Goal: Information Seeking & Learning: Learn about a topic

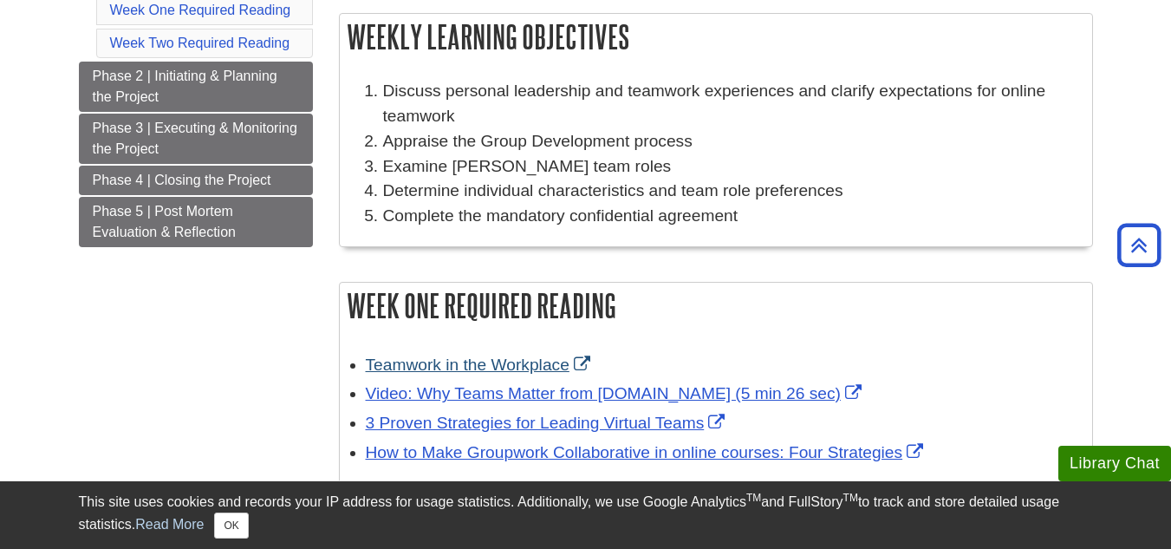
scroll to position [260, 0]
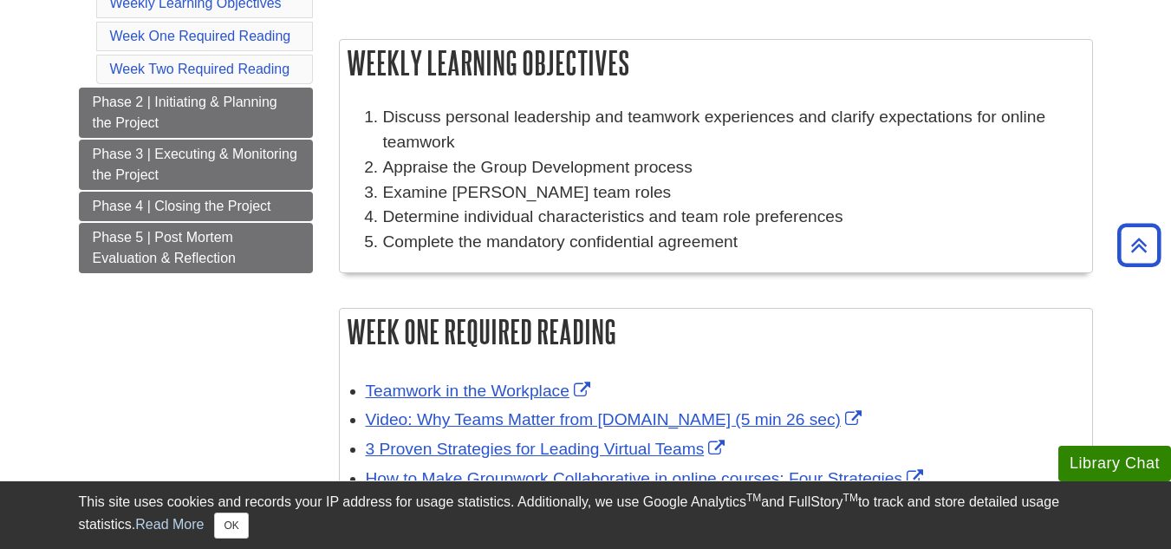
click at [454, 286] on div "Weekly Learning Objectives Discuss personal leadership and teamwork experiences…" at bounding box center [716, 164] width 754 height 251
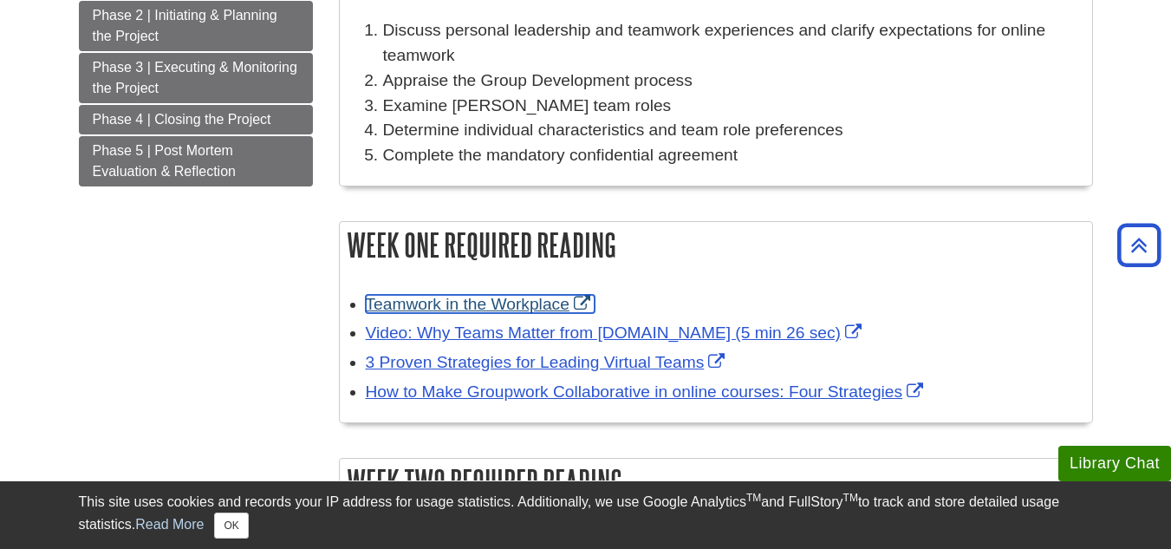
click at [452, 300] on link "Teamwork in the Workplace" at bounding box center [480, 304] width 229 height 18
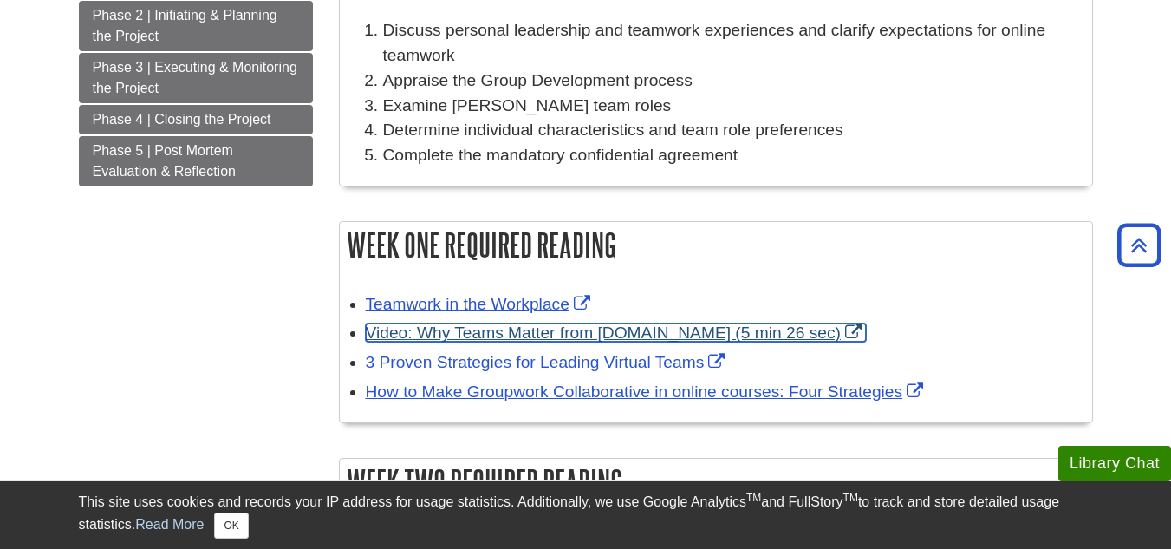
click at [486, 332] on link "Video: Why Teams Matter from Belbin.com (5 min 26 sec)" at bounding box center [616, 332] width 500 height 18
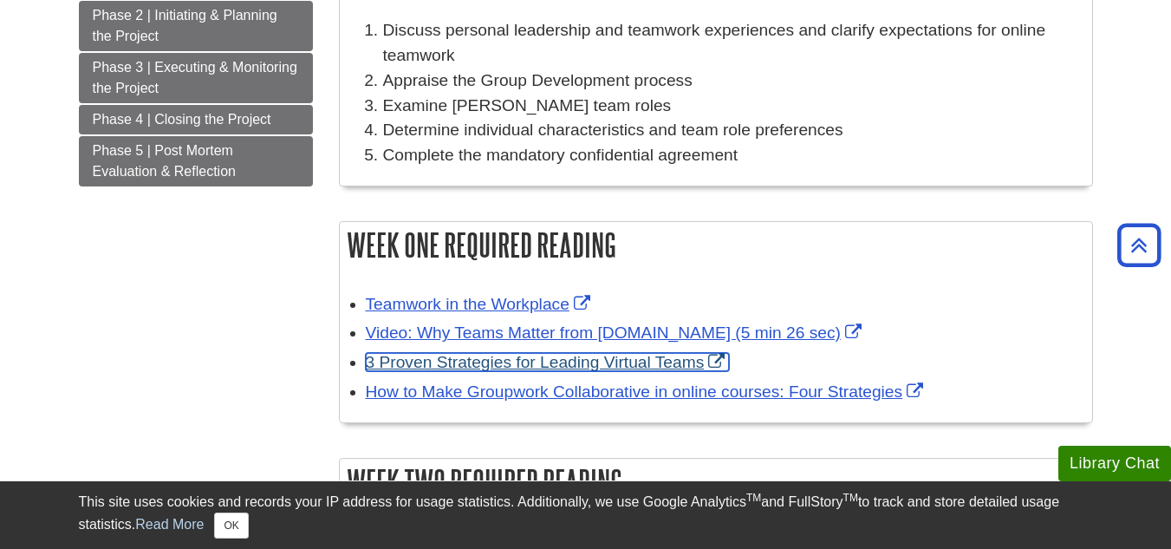
click at [474, 367] on link "3 Proven Strategies for Leading Virtual Teams" at bounding box center [548, 362] width 364 height 18
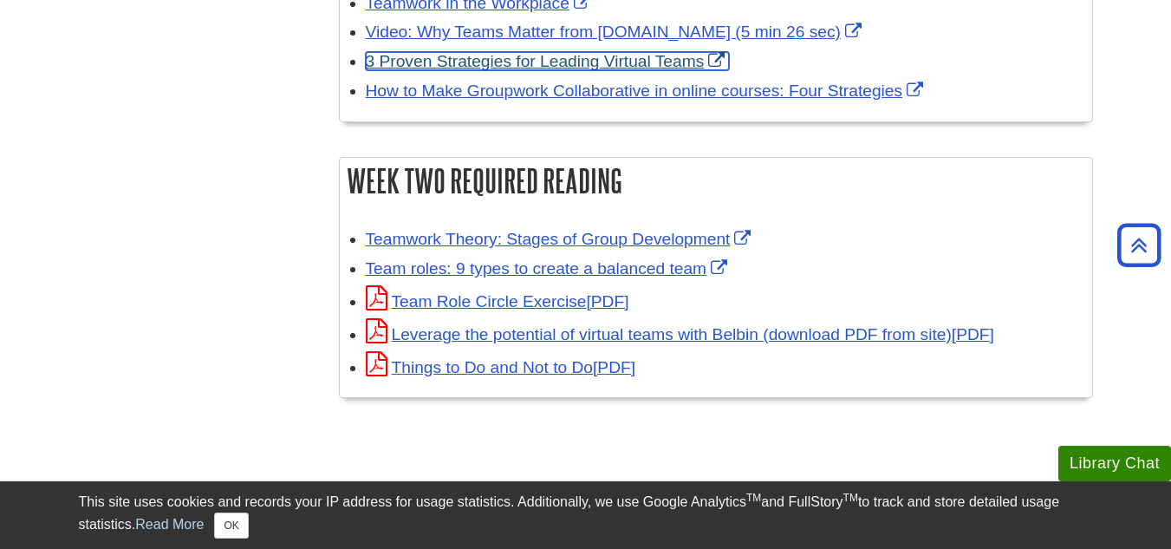
scroll to position [561, 0]
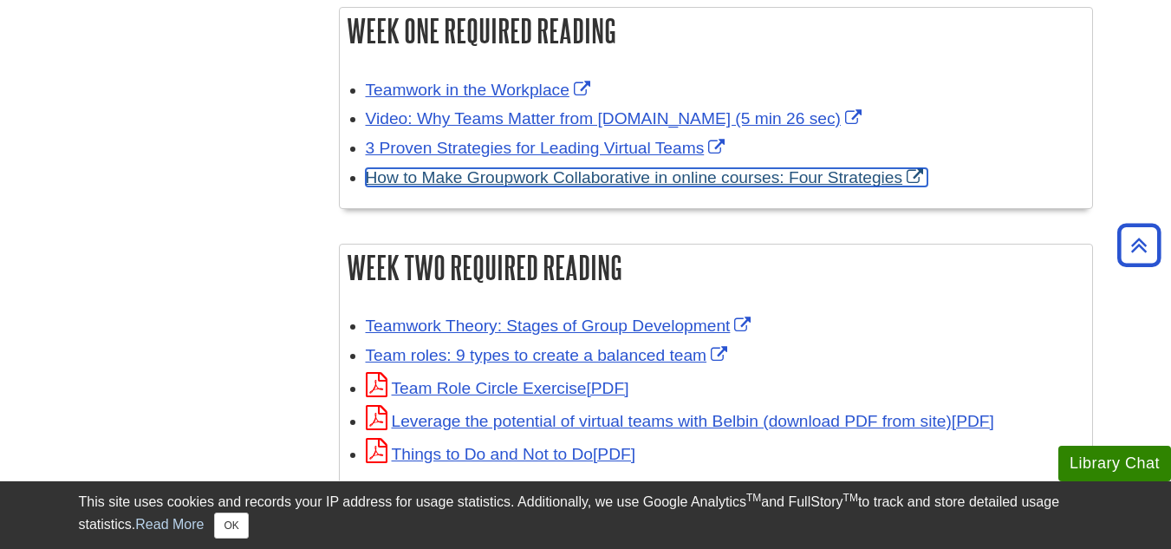
click at [471, 178] on link "How to Make Groupwork Collaborative in online courses: Four Strategies" at bounding box center [647, 177] width 562 height 18
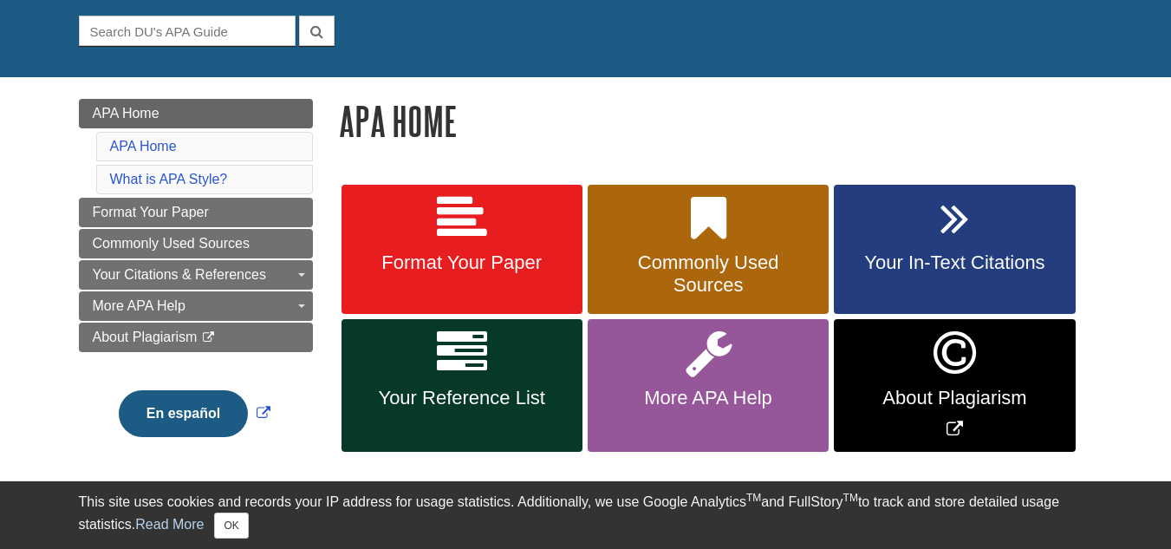
scroll to position [173, 0]
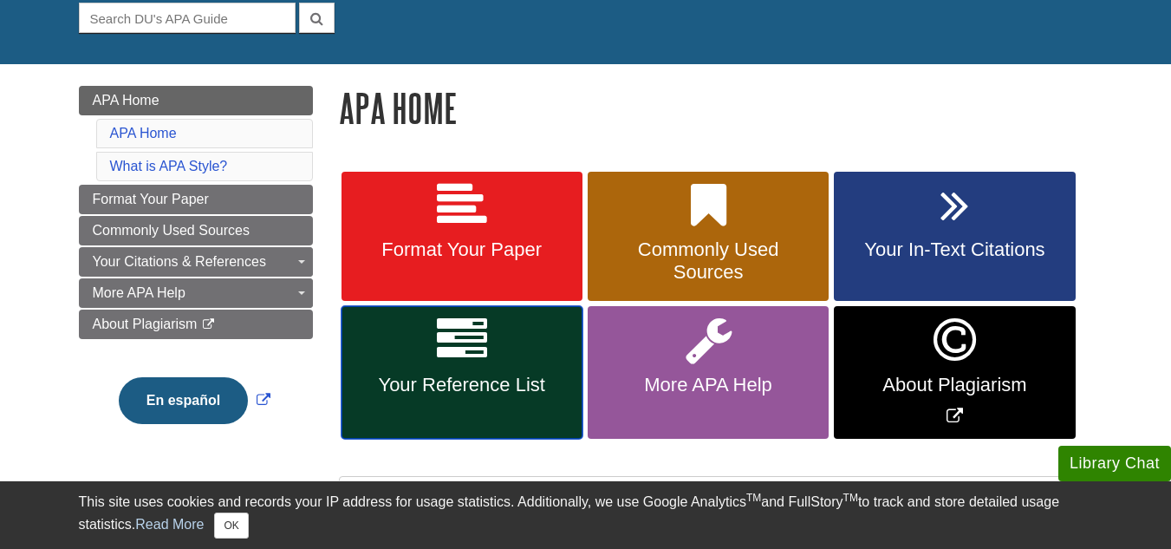
click at [476, 366] on link "Your Reference List" at bounding box center [461, 372] width 241 height 133
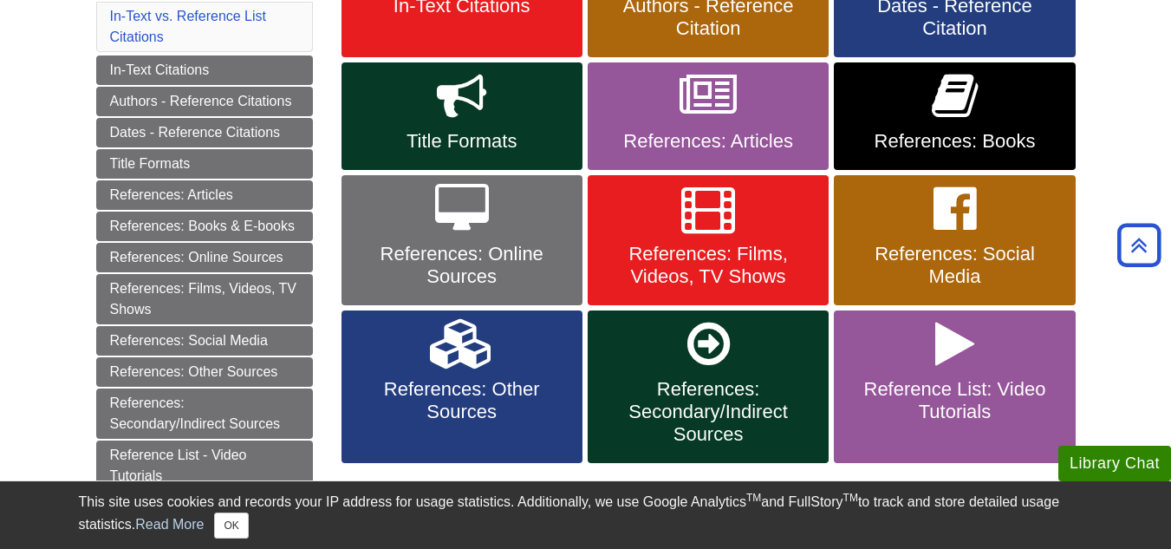
scroll to position [433, 0]
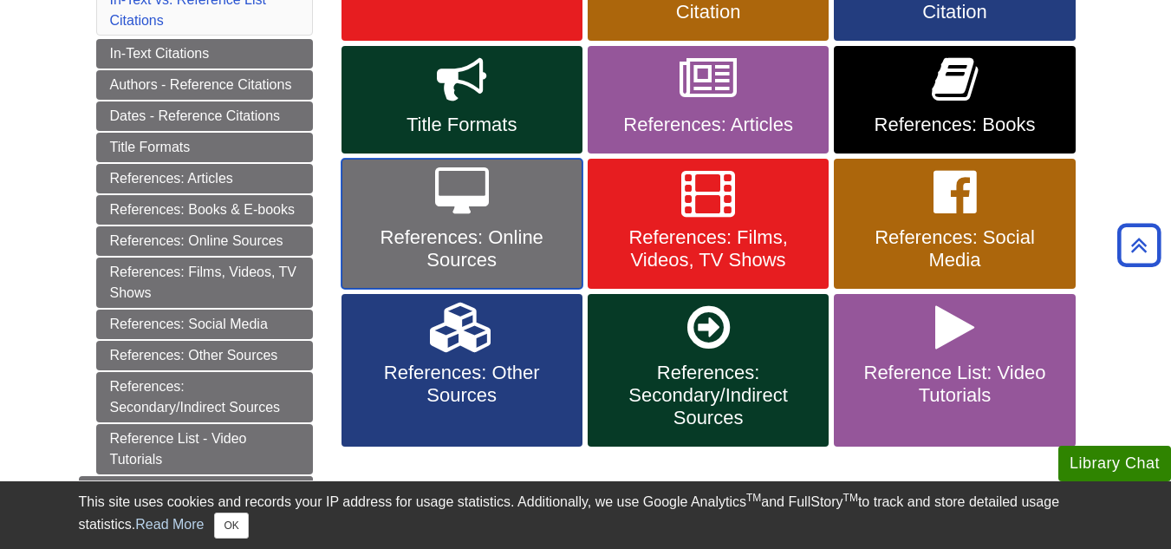
click at [495, 224] on link "References: Online Sources" at bounding box center [461, 224] width 241 height 130
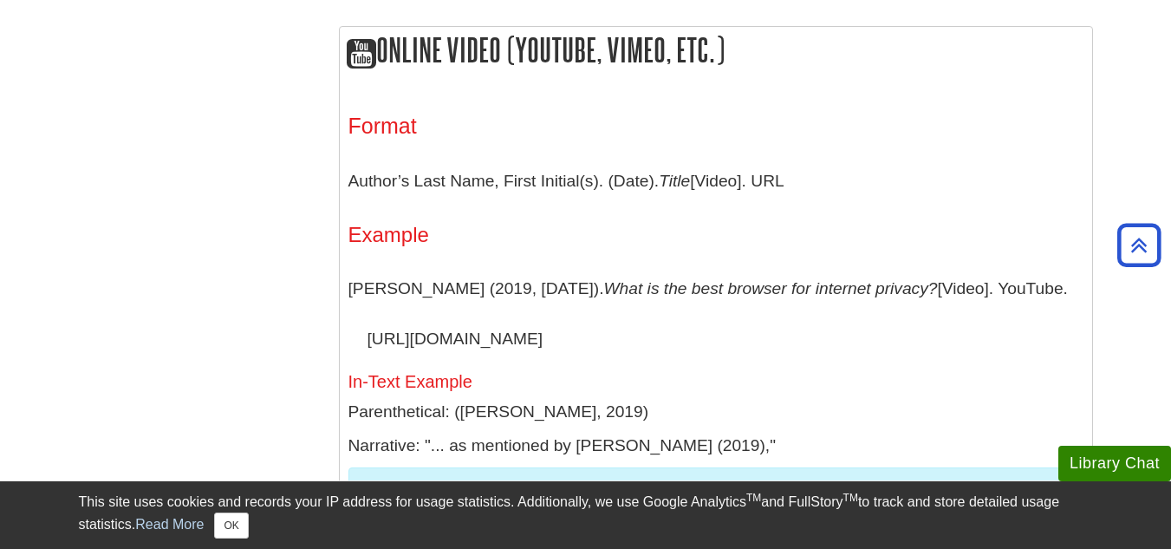
scroll to position [4853, 0]
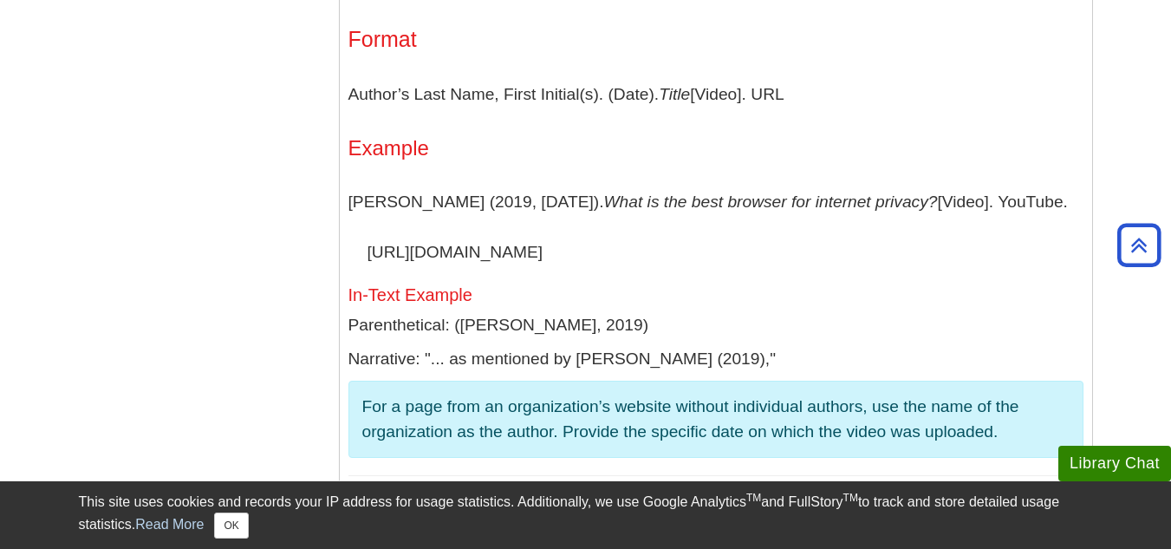
drag, startPoint x: 352, startPoint y: 168, endPoint x: 913, endPoint y: 159, distance: 561.6
click at [913, 120] on p "Author’s Last Name, First Initial(s). (Date). Title [Video]. URL" at bounding box center [715, 94] width 735 height 50
copy p "Author’s Last Name, First Initial(s). (Date). Title [Video]. URL"
